Goal: Task Accomplishment & Management: Complete application form

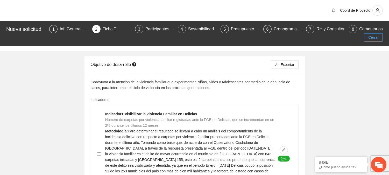
click at [373, 37] on span "Cerrar" at bounding box center [373, 37] width 10 height 6
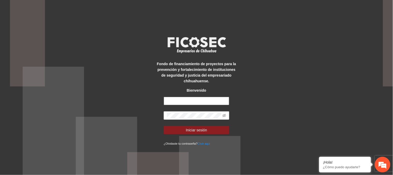
click at [203, 97] on input "text" at bounding box center [197, 101] width 66 height 8
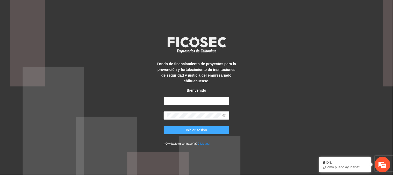
type input "**********"
click at [192, 127] on span "Iniciar sesión" at bounding box center [196, 130] width 21 height 6
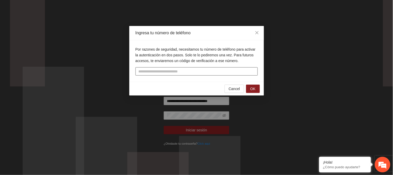
click at [215, 74] on input "tel" at bounding box center [197, 71] width 122 height 8
type input "**********"
click at [249, 87] on button "OK" at bounding box center [252, 89] width 13 height 8
click at [252, 86] on span "OK" at bounding box center [252, 89] width 5 height 6
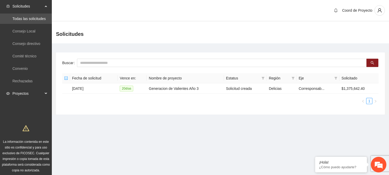
click at [33, 93] on span "Proyectos" at bounding box center [27, 93] width 31 height 10
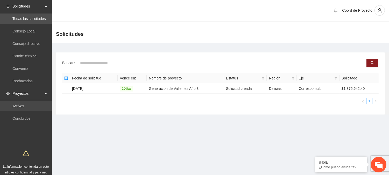
click at [24, 106] on link "Activos" at bounding box center [18, 106] width 12 height 4
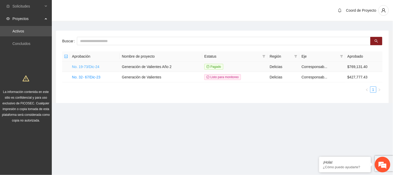
click at [86, 65] on link "No. 19-73/Dic-24" at bounding box center [85, 67] width 27 height 4
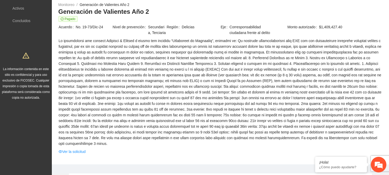
scroll to position [62, 0]
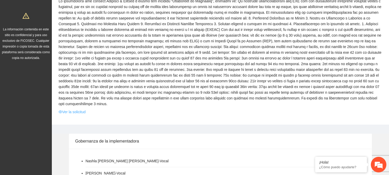
click at [80, 112] on link "Ver la solicitud" at bounding box center [72, 112] width 27 height 6
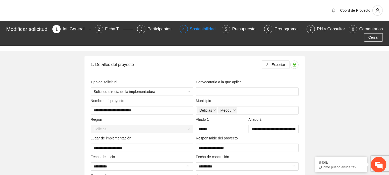
type input "**********"
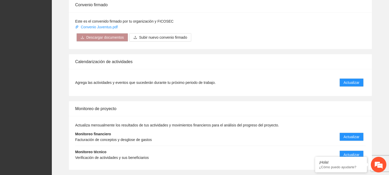
scroll to position [413, 0]
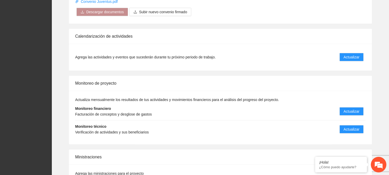
click at [352, 124] on li "Monitoreo técnico Verificación de actividades y sus beneficiarios Actualizar" at bounding box center [220, 129] width 291 height 18
click at [353, 127] on span "Actualizar" at bounding box center [352, 129] width 16 height 6
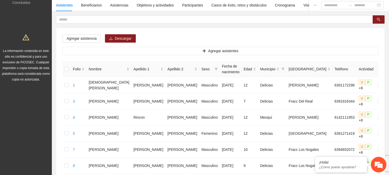
scroll to position [38, 0]
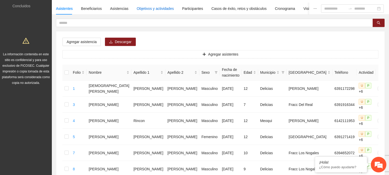
click at [155, 6] on div "Objetivos y actividades" at bounding box center [155, 9] width 37 height 6
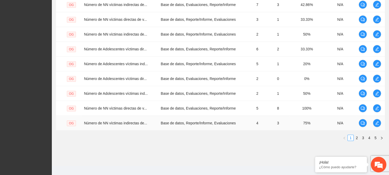
scroll to position [159, 0]
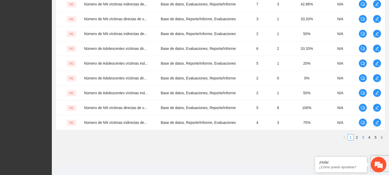
click at [362, 137] on link "3" at bounding box center [363, 137] width 6 height 6
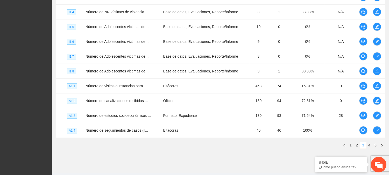
scroll to position [161, 0]
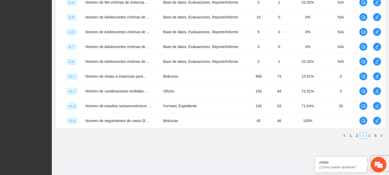
click at [370, 135] on link "4" at bounding box center [370, 135] width 6 height 6
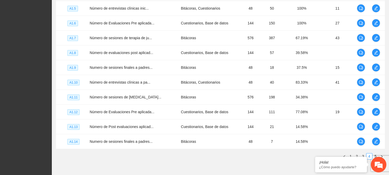
scroll to position [144, 0]
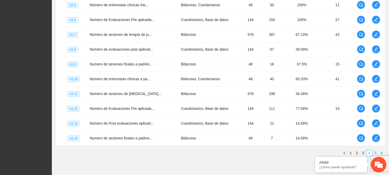
click at [377, 152] on link "5" at bounding box center [376, 153] width 6 height 6
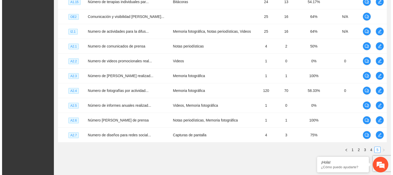
scroll to position [146, 0]
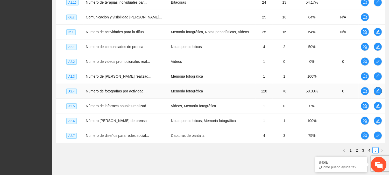
click at [379, 89] on icon "edit" at bounding box center [378, 91] width 4 height 4
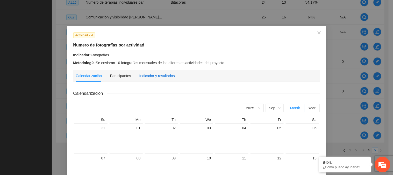
click at [155, 77] on div "Indicador y resultados" at bounding box center [157, 76] width 36 height 6
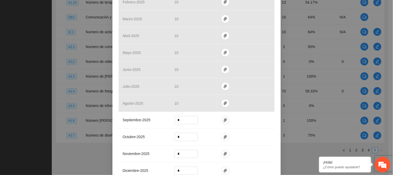
scroll to position [161, 0]
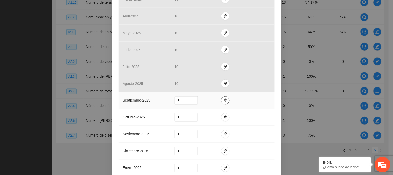
click at [224, 100] on icon "paper-clip" at bounding box center [225, 101] width 3 height 4
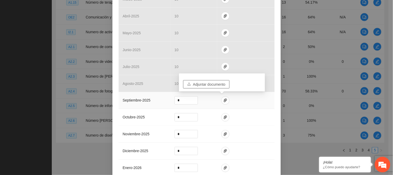
click at [218, 85] on span "Adjuntar documento" at bounding box center [209, 84] width 32 height 6
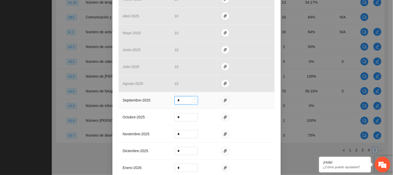
drag, startPoint x: 185, startPoint y: 100, endPoint x: 173, endPoint y: 100, distance: 12.2
click at [175, 100] on input "*" at bounding box center [186, 100] width 23 height 8
type input "**"
click at [274, 136] on div "Actividad 2.4 Numero de fotografías por actividad Indicador: Fotografías Metodo…" at bounding box center [197, 36] width 169 height 342
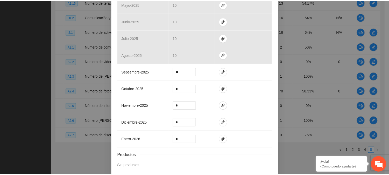
scroll to position [214, 0]
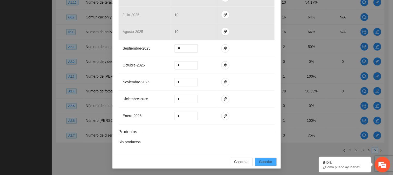
click at [266, 162] on span "Guardar" at bounding box center [265, 162] width 13 height 6
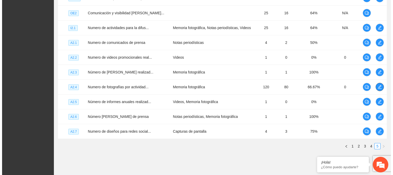
scroll to position [151, 0]
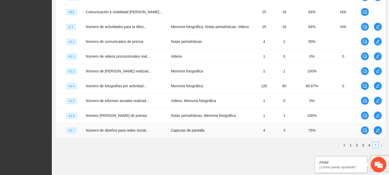
click at [377, 129] on icon "edit" at bounding box center [378, 130] width 4 height 4
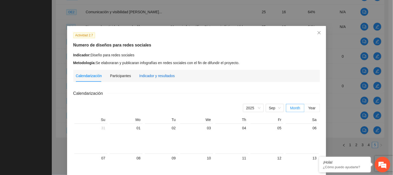
click at [166, 73] on div "Indicador y resultados" at bounding box center [157, 76] width 36 height 6
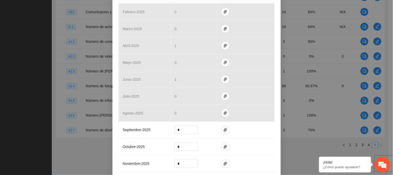
scroll to position [151, 0]
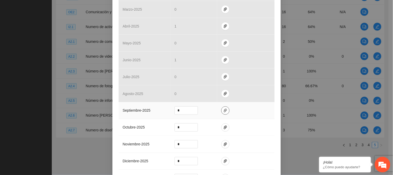
click at [223, 111] on icon "paper-clip" at bounding box center [225, 110] width 4 height 4
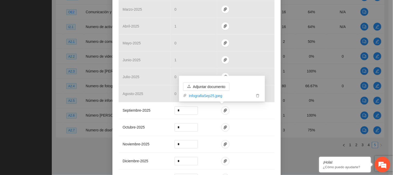
click at [274, 124] on div "Actividad 2.7 Numero de diseños para redes sociales Indicador: Diseño para rede…" at bounding box center [197, 46] width 169 height 342
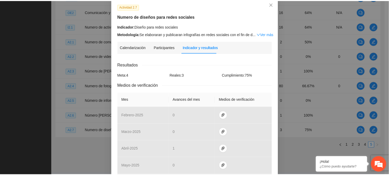
scroll to position [0, 0]
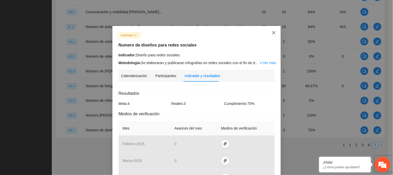
click at [272, 33] on icon "close" at bounding box center [274, 33] width 4 height 4
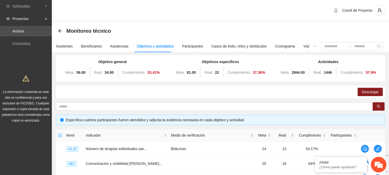
click at [35, 19] on span "Proyectos" at bounding box center [27, 18] width 31 height 10
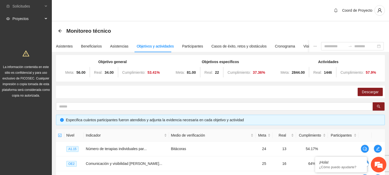
click at [35, 19] on span "Proyectos" at bounding box center [27, 18] width 31 height 10
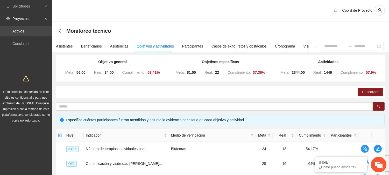
click at [24, 32] on link "Activos" at bounding box center [18, 31] width 12 height 4
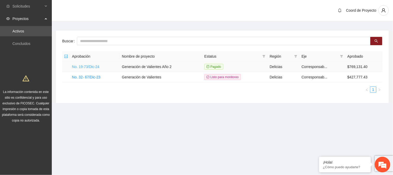
click at [98, 68] on link "No. 19-73/Dic-24" at bounding box center [85, 67] width 27 height 4
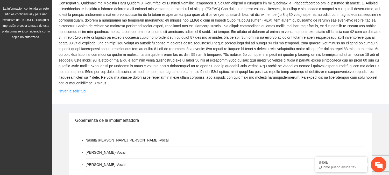
scroll to position [115, 0]
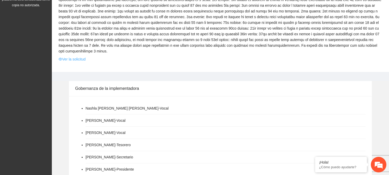
click at [79, 58] on link "Ver la solicitud" at bounding box center [72, 59] width 27 height 6
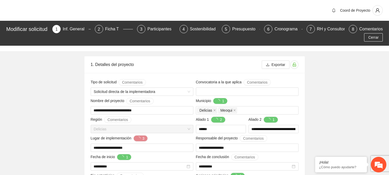
type input "**********"
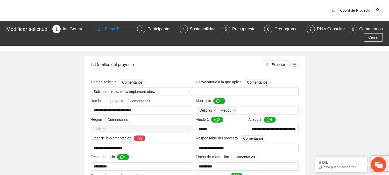
click at [116, 30] on div "Ficha T" at bounding box center [114, 29] width 18 height 8
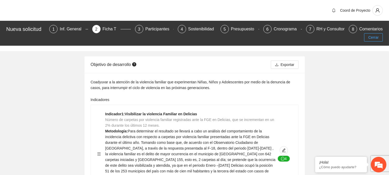
click at [368, 34] on button "Cerrar" at bounding box center [373, 37] width 19 height 8
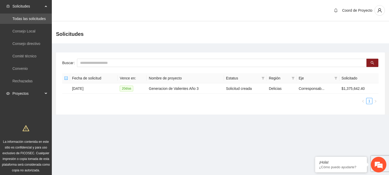
click at [28, 92] on span "Proyectos" at bounding box center [27, 93] width 31 height 10
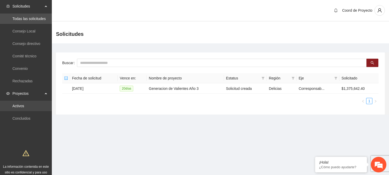
click at [24, 104] on link "Activos" at bounding box center [18, 106] width 12 height 4
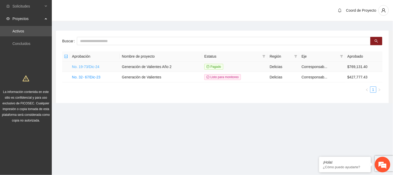
click at [82, 67] on link "No. 19-73/Dic-24" at bounding box center [85, 67] width 27 height 4
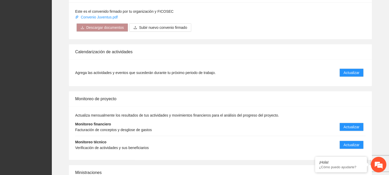
scroll to position [406, 0]
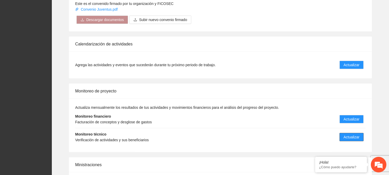
click at [352, 137] on span "Actualizar" at bounding box center [352, 137] width 16 height 6
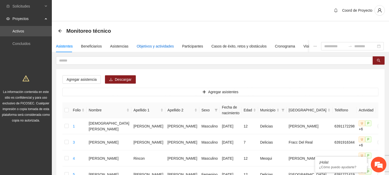
click at [162, 43] on div "Objetivos y actividades" at bounding box center [155, 46] width 37 height 6
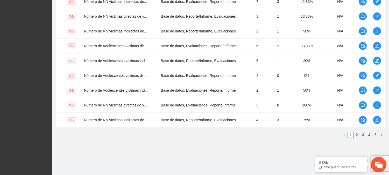
scroll to position [164, 0]
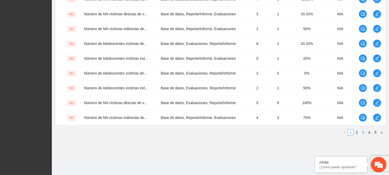
click at [363, 133] on link "3" at bounding box center [363, 132] width 6 height 6
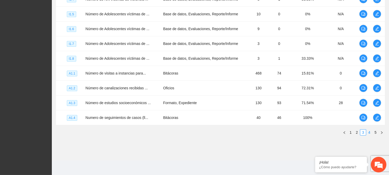
click at [368, 132] on link "4" at bounding box center [370, 132] width 6 height 6
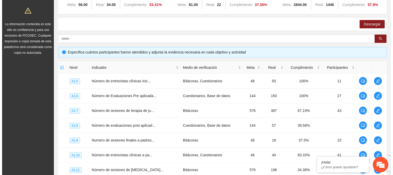
scroll to position [74, 0]
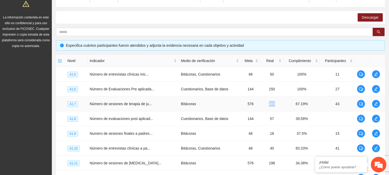
drag, startPoint x: 263, startPoint y: 104, endPoint x: 271, endPoint y: 104, distance: 8.6
click at [271, 104] on td "387" at bounding box center [271, 103] width 23 height 15
click at [375, 104] on icon "edit" at bounding box center [376, 104] width 4 height 4
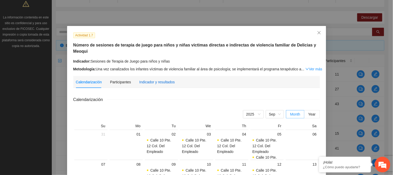
click at [165, 79] on div "Indicador y resultados" at bounding box center [157, 82] width 36 height 6
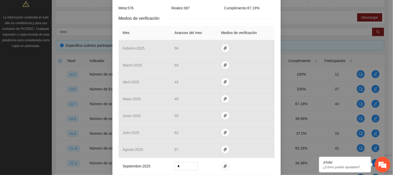
scroll to position [15, 0]
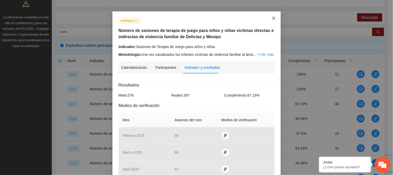
click at [272, 17] on icon "close" at bounding box center [274, 18] width 4 height 4
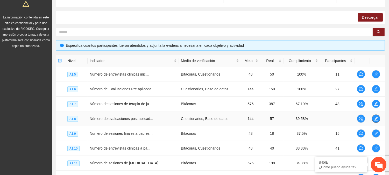
click at [374, 118] on icon "edit" at bounding box center [376, 118] width 4 height 4
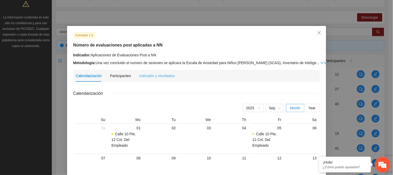
drag, startPoint x: 177, startPoint y: 75, endPoint x: 167, endPoint y: 76, distance: 9.9
click at [177, 75] on div "Calendarización Participantes Indicador y resultados" at bounding box center [197, 76] width 242 height 12
click at [162, 77] on div "Indicador y resultados" at bounding box center [157, 76] width 36 height 6
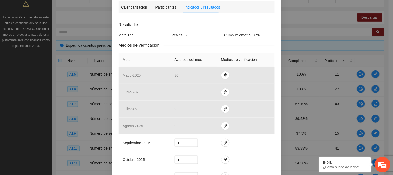
scroll to position [67, 0]
